Goal: Find specific page/section: Find specific page/section

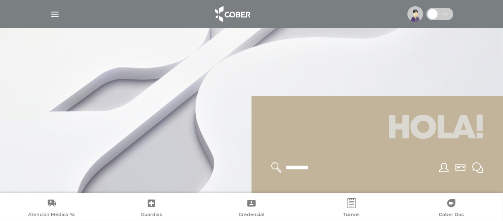
click at [56, 10] on img "button" at bounding box center [55, 14] width 10 height 10
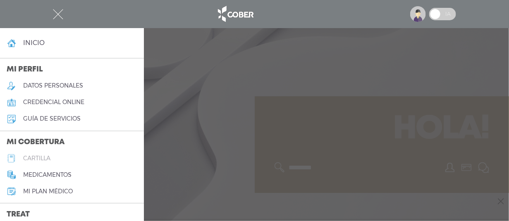
click at [45, 157] on h5 "cartilla" at bounding box center [36, 158] width 27 height 7
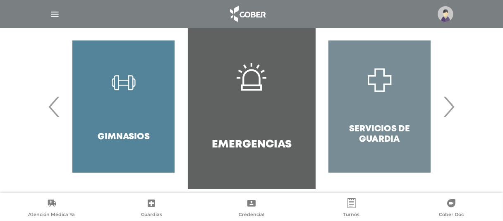
scroll to position [203, 0]
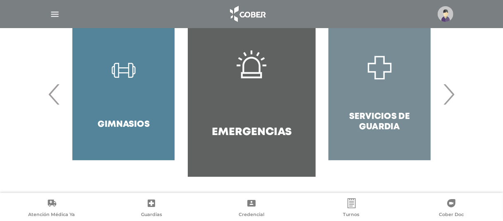
click at [442, 90] on div "Servicios de Guardia" at bounding box center [379, 94] width 128 height 165
click at [452, 91] on span "›" at bounding box center [448, 94] width 16 height 45
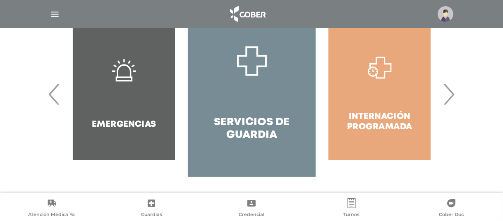
click at [451, 91] on span "›" at bounding box center [448, 94] width 16 height 45
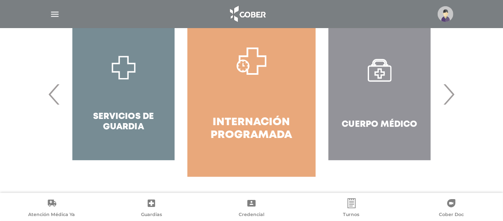
click at [451, 91] on span "›" at bounding box center [448, 94] width 16 height 45
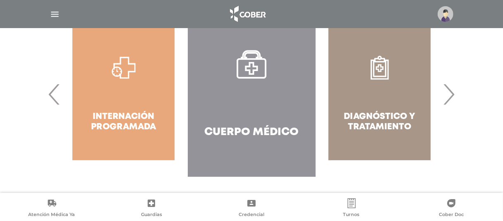
click at [256, 112] on link "Cuerpo Médico" at bounding box center [252, 94] width 128 height 165
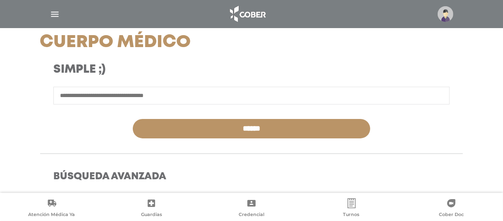
scroll to position [165, 0]
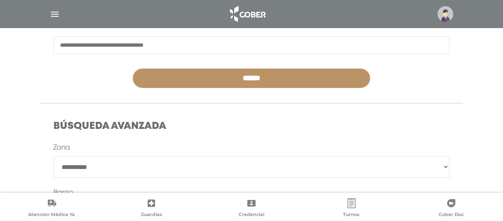
click at [155, 47] on input "text" at bounding box center [251, 45] width 396 height 18
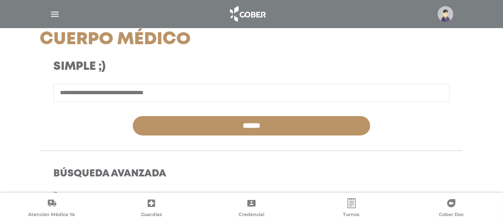
scroll to position [124, 0]
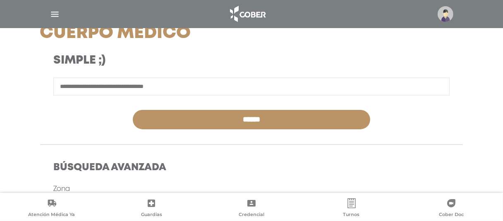
click at [195, 78] on input "text" at bounding box center [251, 87] width 396 height 18
drag, startPoint x: 191, startPoint y: 61, endPoint x: 189, endPoint y: 65, distance: 5.0
click at [191, 61] on div "Simple ;)" at bounding box center [178, 62] width 291 height 17
click at [200, 89] on input "text" at bounding box center [251, 87] width 396 height 18
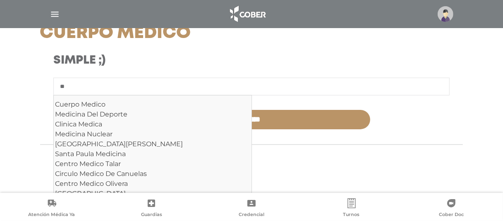
type input "*"
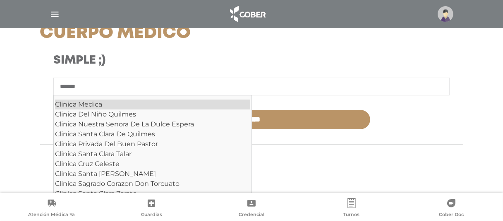
click at [88, 104] on div "Clinica Medica" at bounding box center [152, 105] width 195 height 10
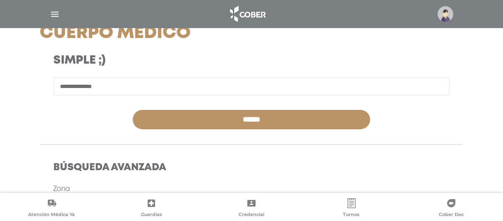
type input "**********"
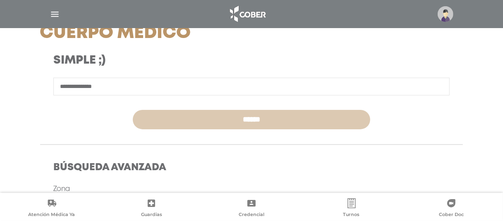
click at [260, 117] on input "******" at bounding box center [252, 119] width 238 height 19
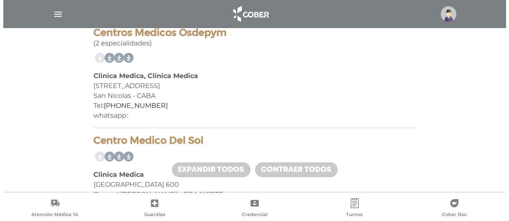
scroll to position [3432, 0]
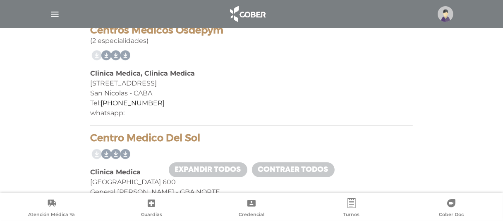
click at [441, 14] on img at bounding box center [445, 14] width 16 height 16
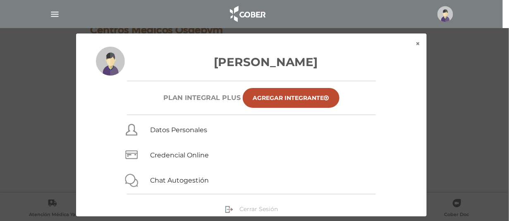
click at [257, 206] on span "Cerrar Sesión" at bounding box center [259, 208] width 38 height 7
